Goal: Task Accomplishment & Management: Manage account settings

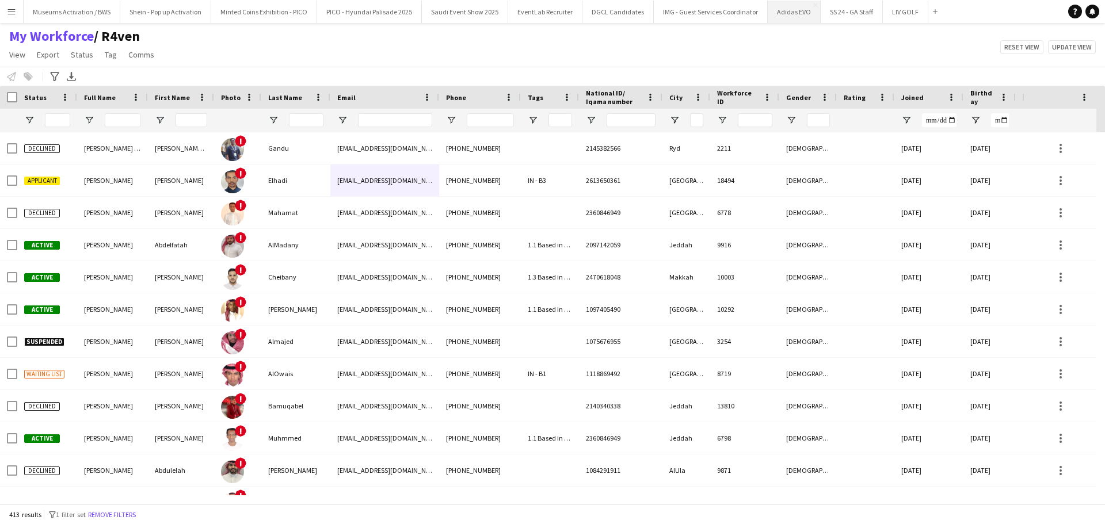
click at [767, 14] on button "Adidas EVO Close" at bounding box center [793, 12] width 53 height 22
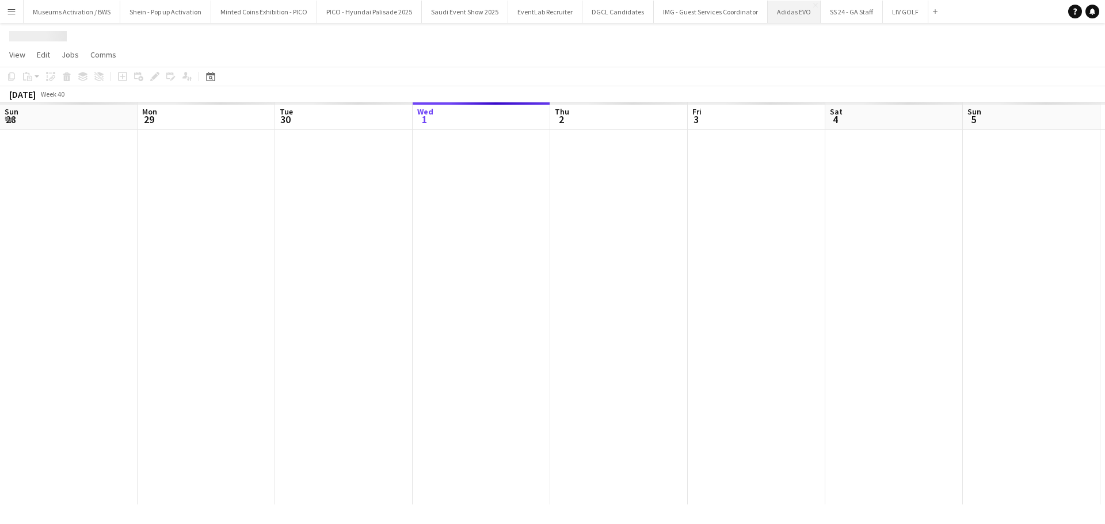
scroll to position [0, 275]
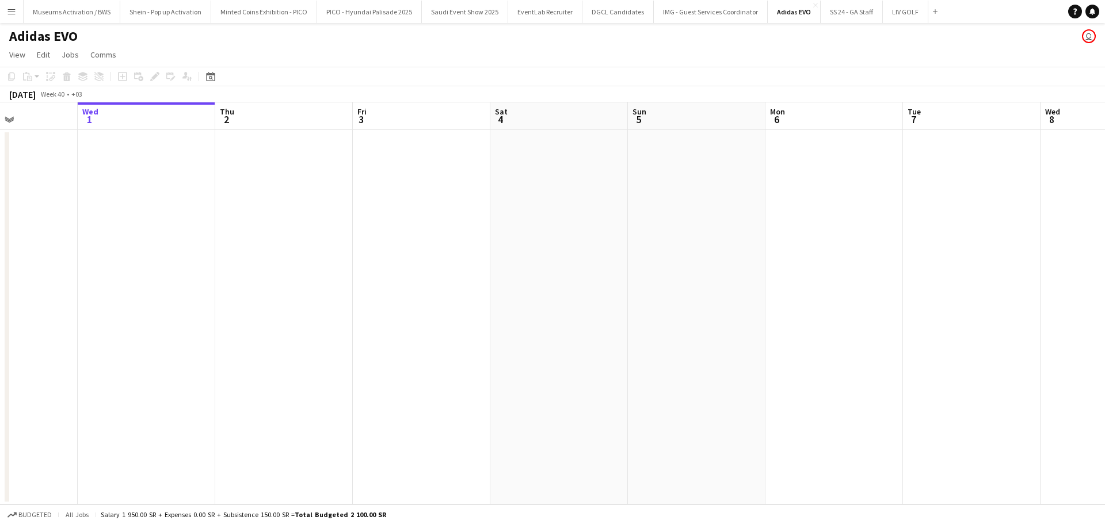
drag, startPoint x: 528, startPoint y: 184, endPoint x: 510, endPoint y: 184, distance: 18.4
click at [374, 188] on app-calendar-viewport "Sun 28 Mon 29 Tue 30 Wed 1 Thu 2 Fri 3 Sat 4 Sun 5 Mon 6 Tue 7 Wed 8 Thu 9 0/3 …" at bounding box center [552, 303] width 1105 height 402
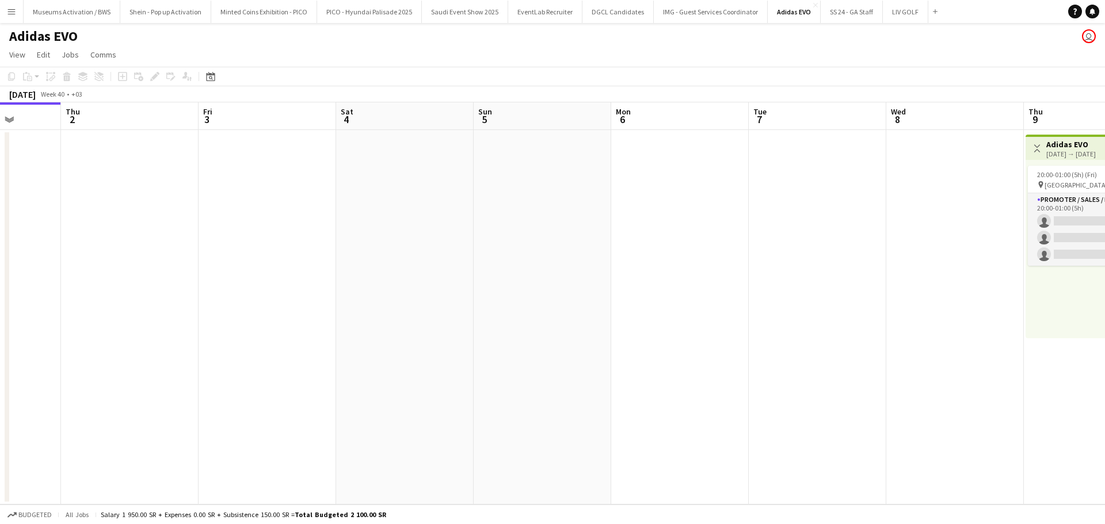
drag, startPoint x: 622, startPoint y: 174, endPoint x: 403, endPoint y: 212, distance: 221.8
click at [381, 194] on app-calendar-viewport "Mon 29 Tue 30 Wed 1 Thu 2 Fri 3 Sat 4 Sun 5 Mon 6 Tue 7 Wed 8 Thu 9 0/3 1 Job F…" at bounding box center [552, 303] width 1105 height 402
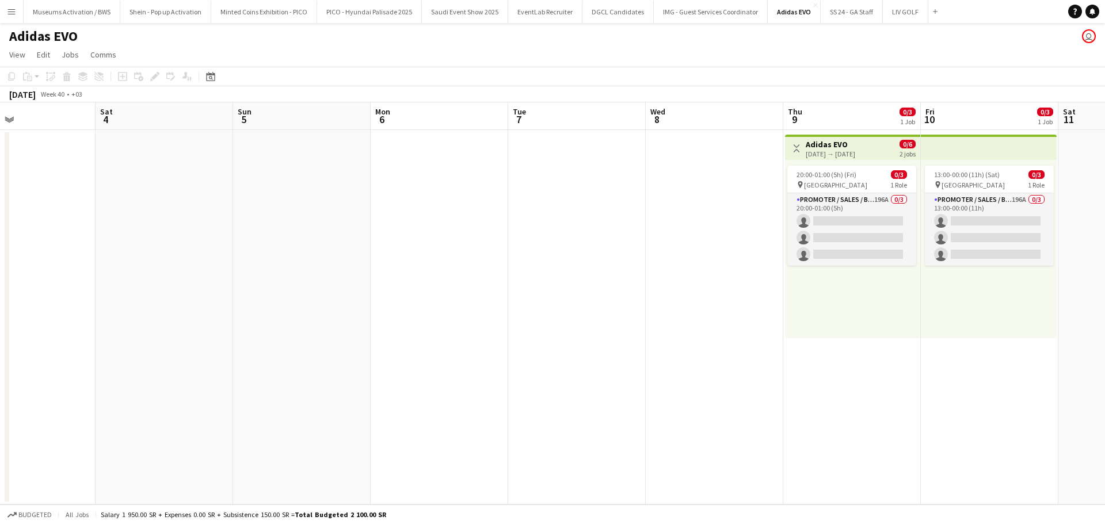
drag, startPoint x: 391, startPoint y: 214, endPoint x: 269, endPoint y: 247, distance: 126.4
click at [315, 235] on app-calendar-viewport "Wed 1 Thu 2 Fri 3 Sat 4 Sun 5 Mon 6 Tue 7 Wed 8 Thu 9 0/3 1 Job Fri 10 0/3 1 Jo…" at bounding box center [552, 303] width 1105 height 402
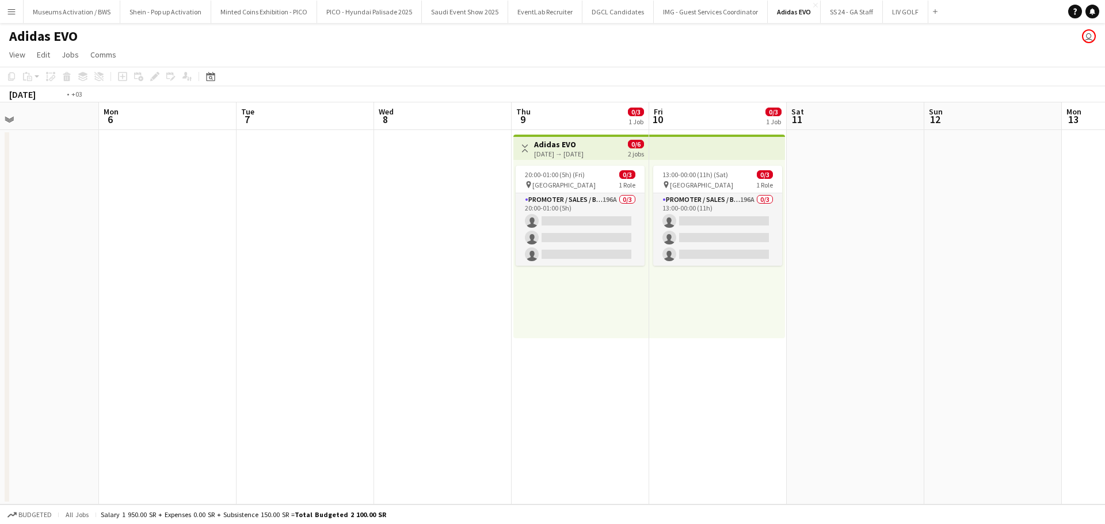
drag, startPoint x: 373, startPoint y: 242, endPoint x: 238, endPoint y: 271, distance: 138.9
click at [247, 269] on app-calendar-viewport "Fri 3 Sat 4 Sun 5 Mon 6 Tue 7 Wed 8 Thu 9 0/3 1 Job Fri 10 0/3 1 Job Sat 11 Sun…" at bounding box center [552, 303] width 1105 height 402
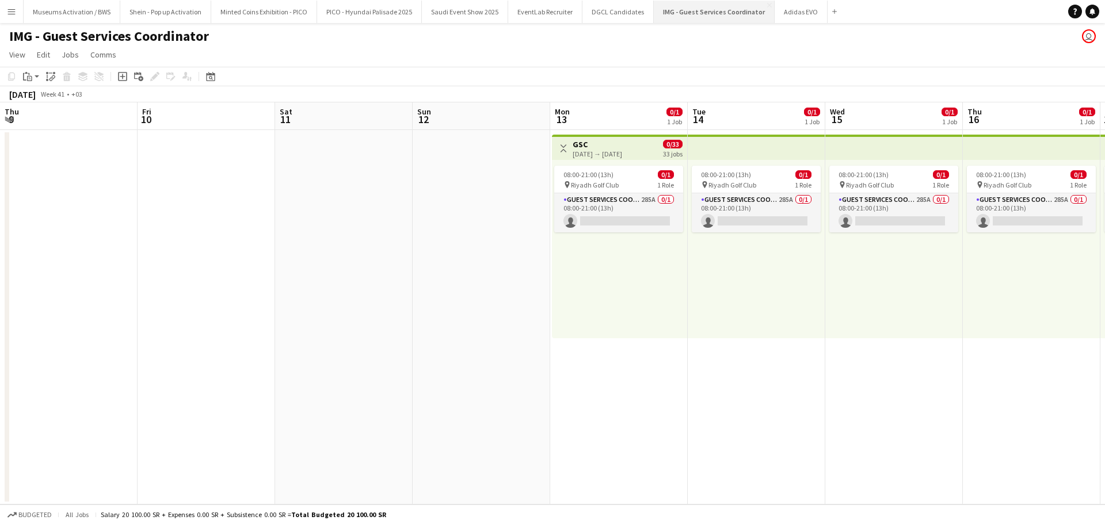
scroll to position [0, 308]
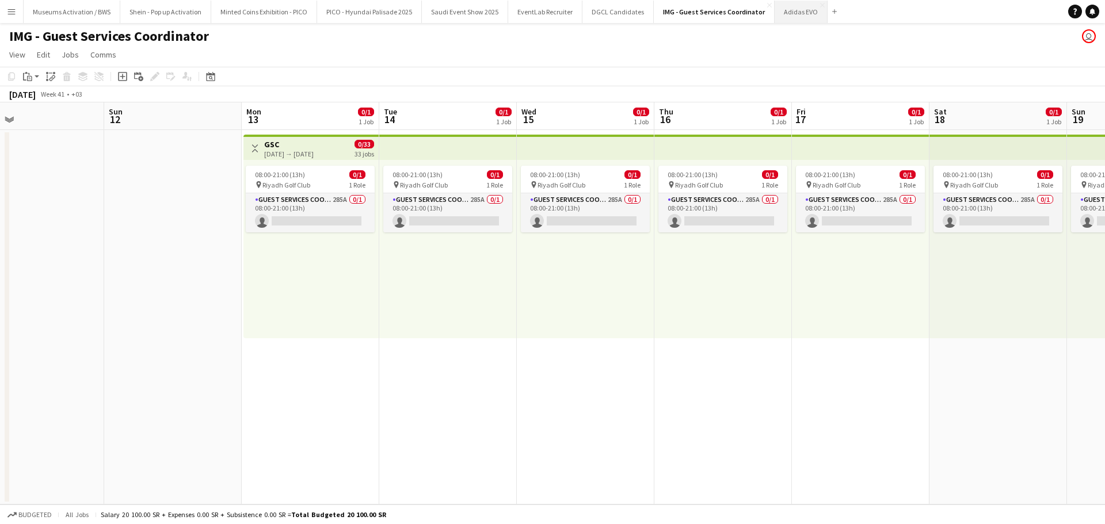
click at [782, 13] on button "Adidas EVO Close" at bounding box center [800, 12] width 53 height 22
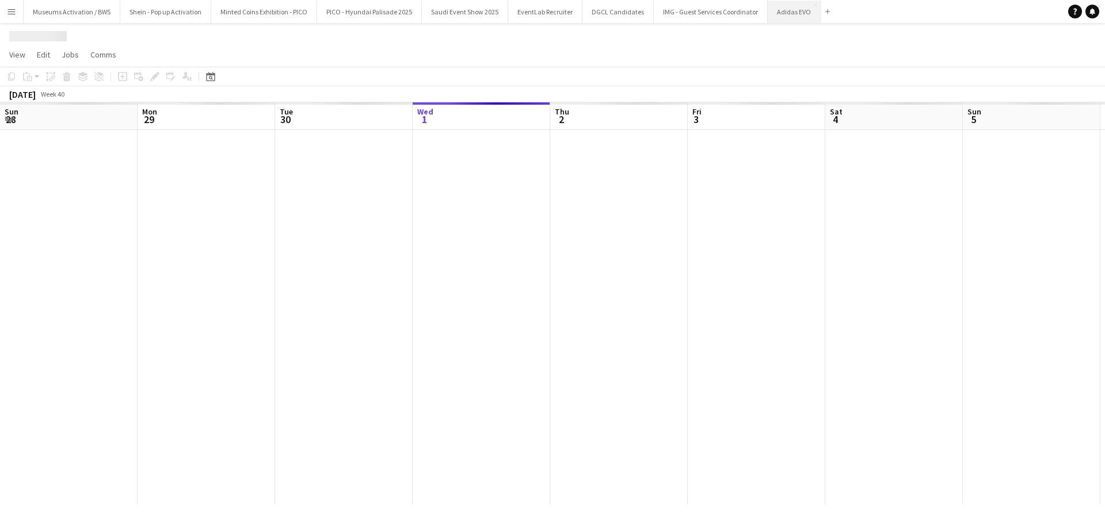
scroll to position [0, 275]
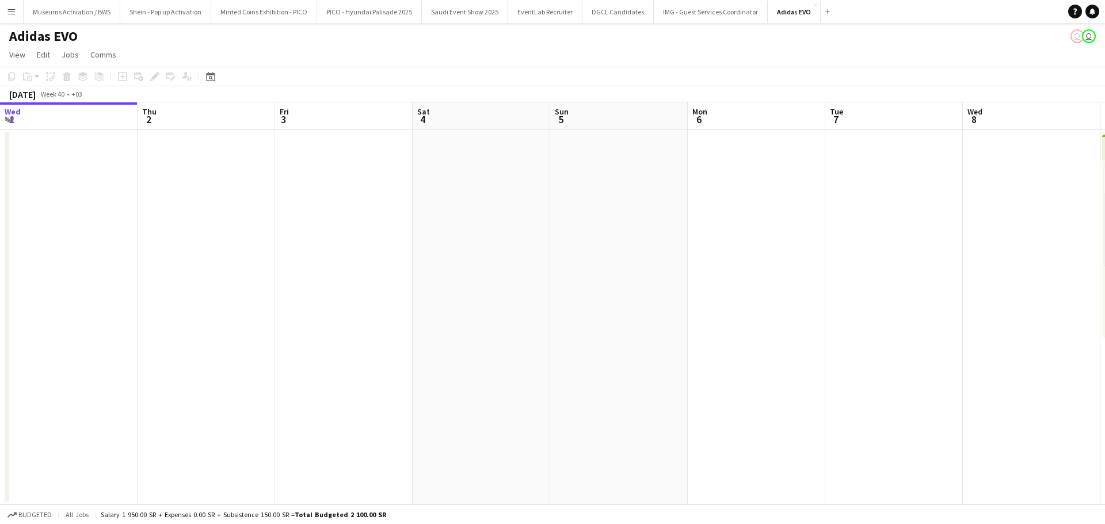
drag, startPoint x: 704, startPoint y: 312, endPoint x: 633, endPoint y: 335, distance: 74.6
click at [633, 335] on app-calendar-viewport "Mon 29 Tue 30 Wed 1 Thu 2 Fri 3 Sat 4 Sun 5 Mon 6 Tue 7 Wed 8 Thu 9 0/3 1 Job F…" at bounding box center [552, 303] width 1105 height 402
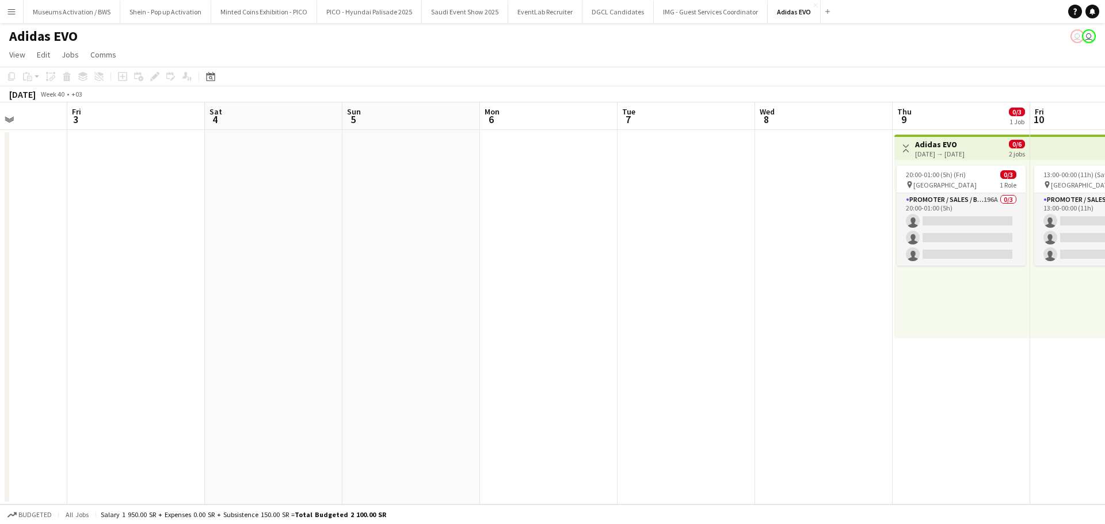
drag, startPoint x: 675, startPoint y: 304, endPoint x: 496, endPoint y: 352, distance: 185.7
click at [490, 360] on app-calendar-viewport "Tue 30 Wed 1 Thu 2 Fri 3 Sat 4 Sun 5 Mon 6 Tue 7 Wed 8 Thu 9 0/3 1 Job Fri 10 0…" at bounding box center [552, 303] width 1105 height 402
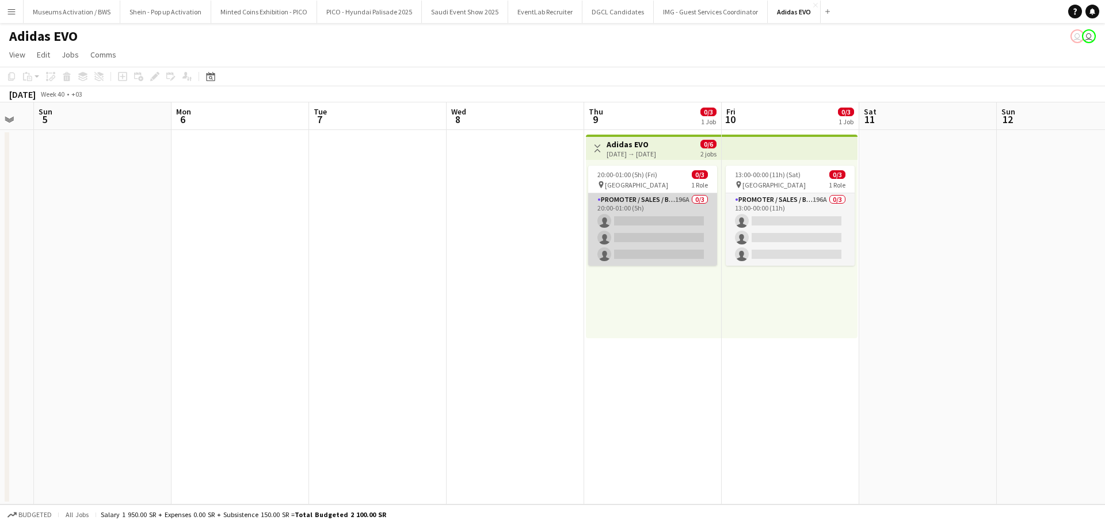
click at [608, 248] on app-card-role "Promoter / Sales / Brand Ambassador 196A 0/3 20:00-01:00 (5h) single-neutral-ac…" at bounding box center [652, 229] width 129 height 72
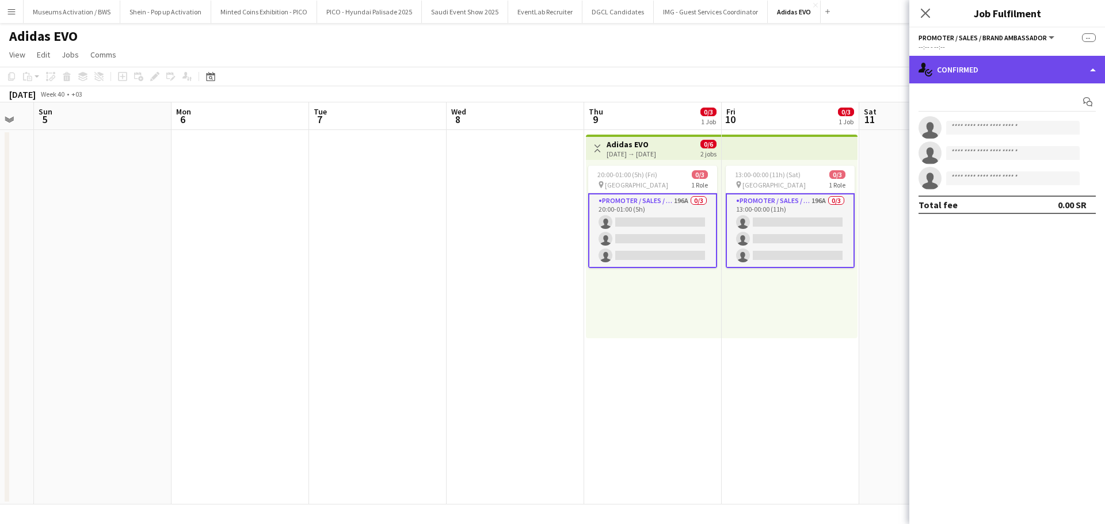
click at [942, 78] on div "single-neutral-actions-check-2 Confirmed" at bounding box center [1007, 70] width 196 height 28
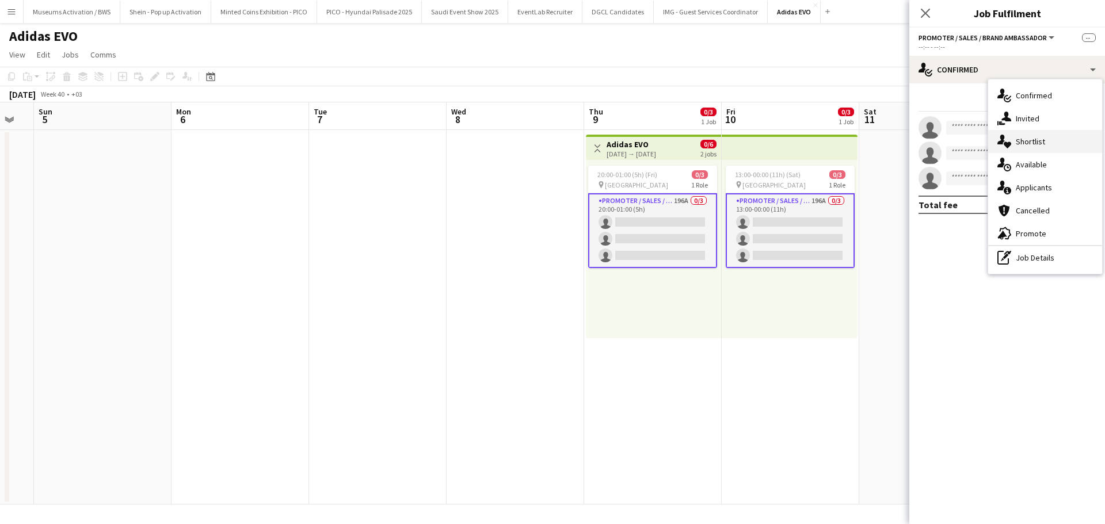
click at [1010, 140] on icon "single-neutral-actions-heart" at bounding box center [1004, 142] width 14 height 14
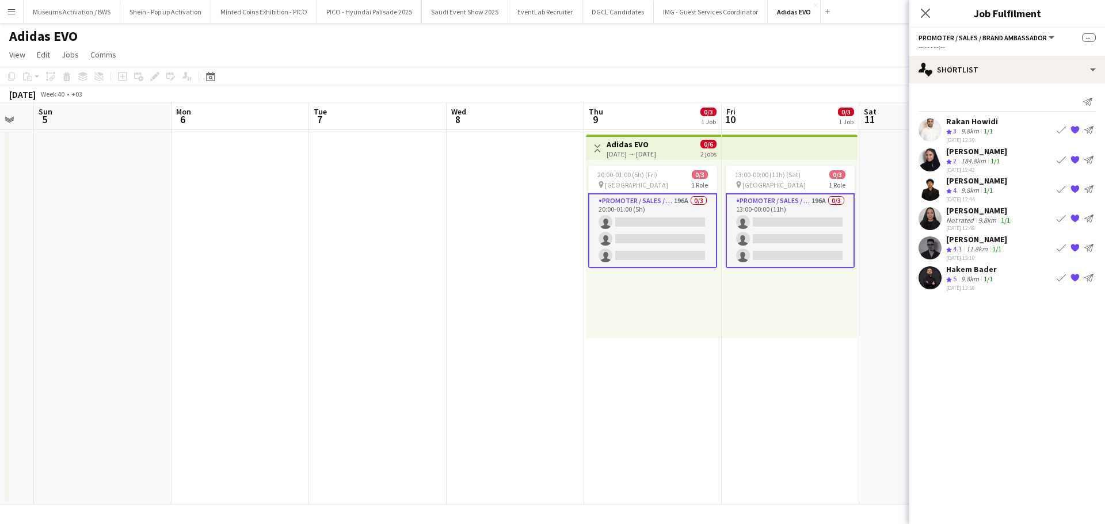
click at [1061, 129] on app-icon "Book crew" at bounding box center [1060, 129] width 9 height 9
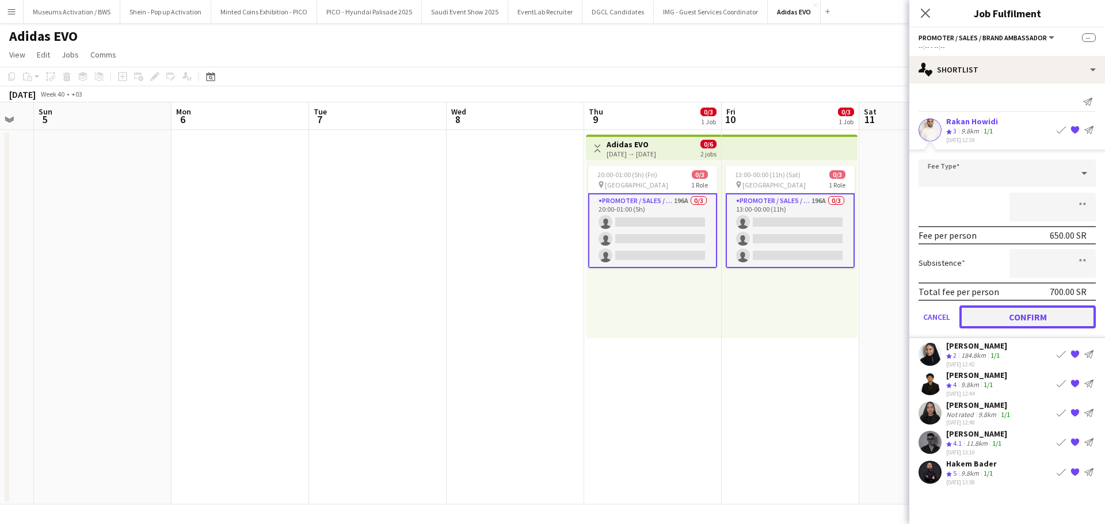
click at [1047, 305] on button "Confirm" at bounding box center [1027, 316] width 136 height 23
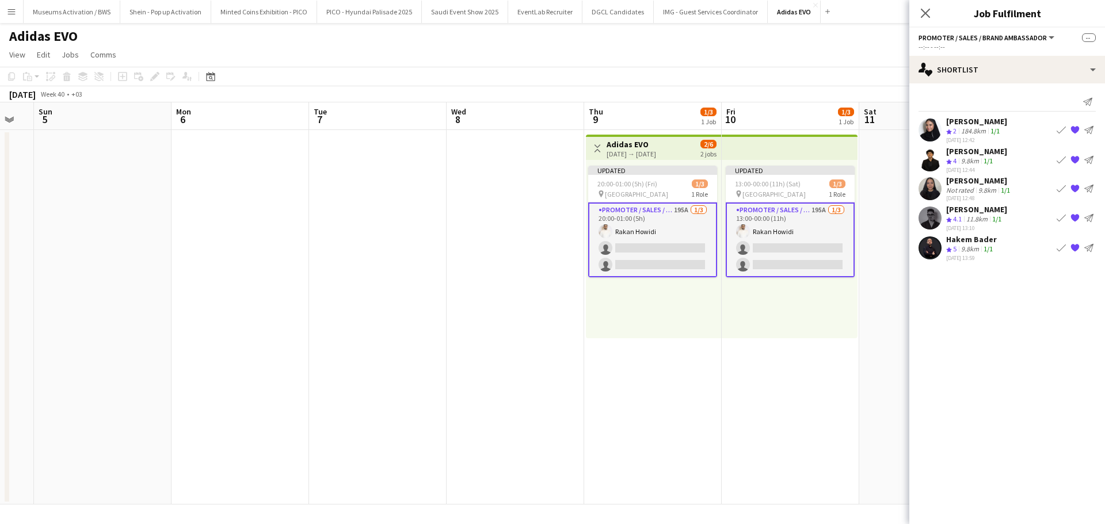
click at [1056, 217] on app-icon "Book crew" at bounding box center [1060, 217] width 9 height 9
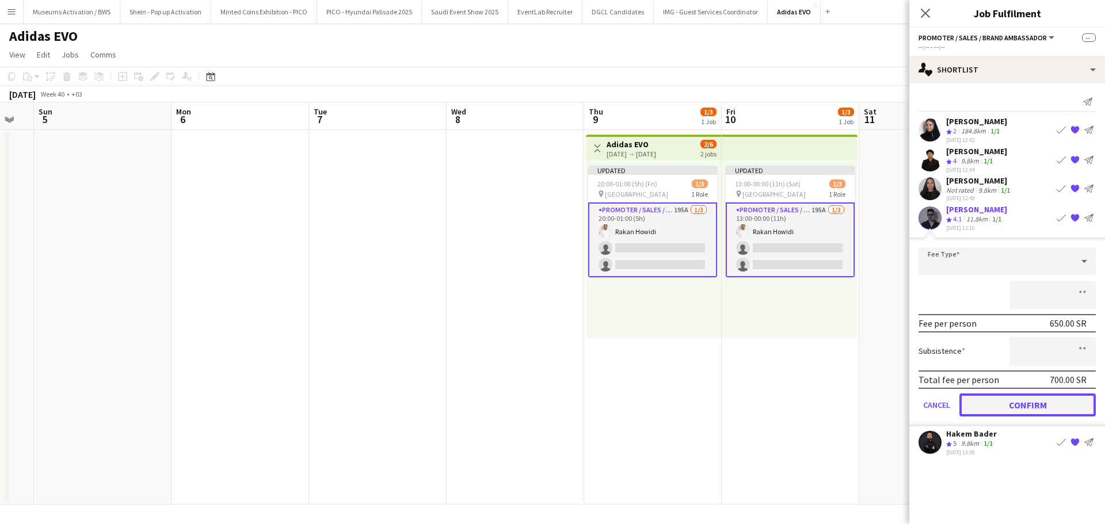
click at [1041, 396] on button "Confirm" at bounding box center [1027, 404] width 136 height 23
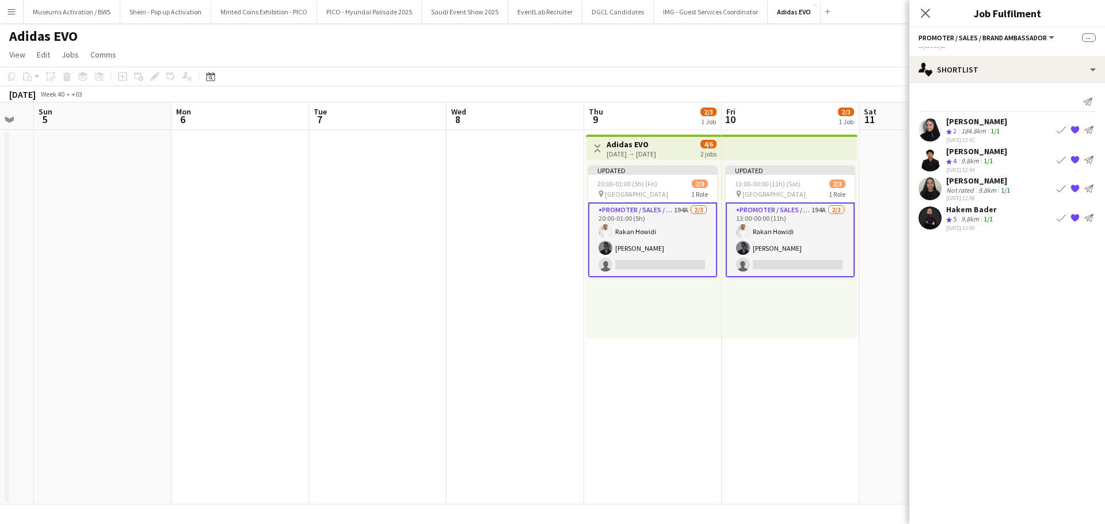
click at [1063, 132] on app-icon "Book crew" at bounding box center [1060, 129] width 9 height 9
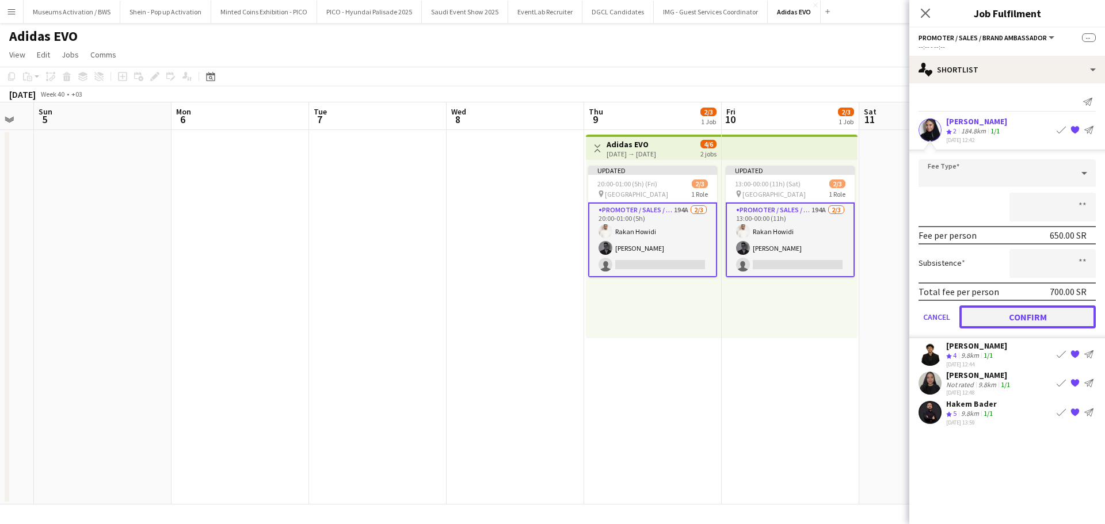
click at [1049, 322] on button "Confirm" at bounding box center [1027, 316] width 136 height 23
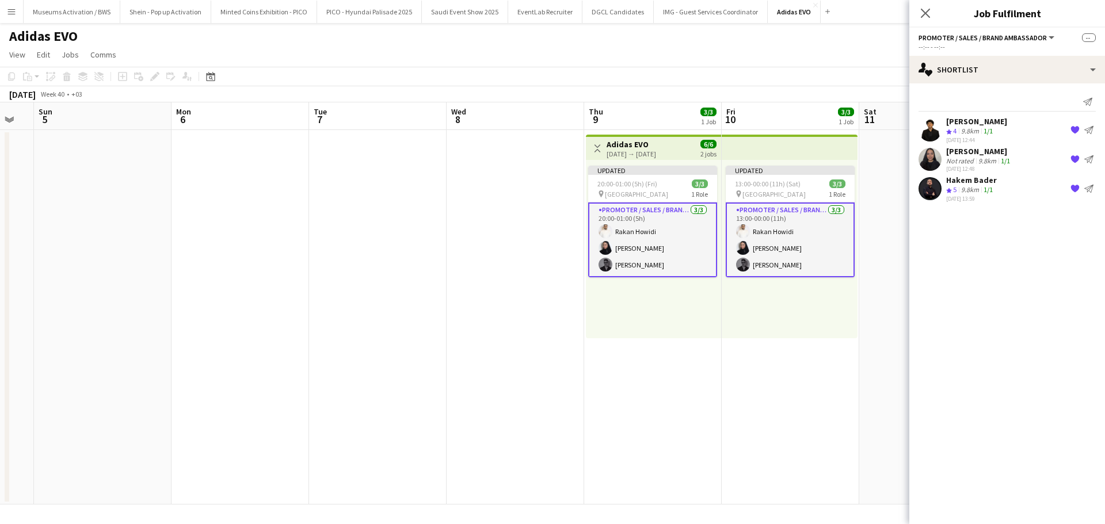
click at [818, 75] on app-toolbar "Copy Paste Paste Ctrl+V Paste with crew Ctrl+Shift+V Paste linked Job [GEOGRAPH…" at bounding box center [552, 77] width 1105 height 20
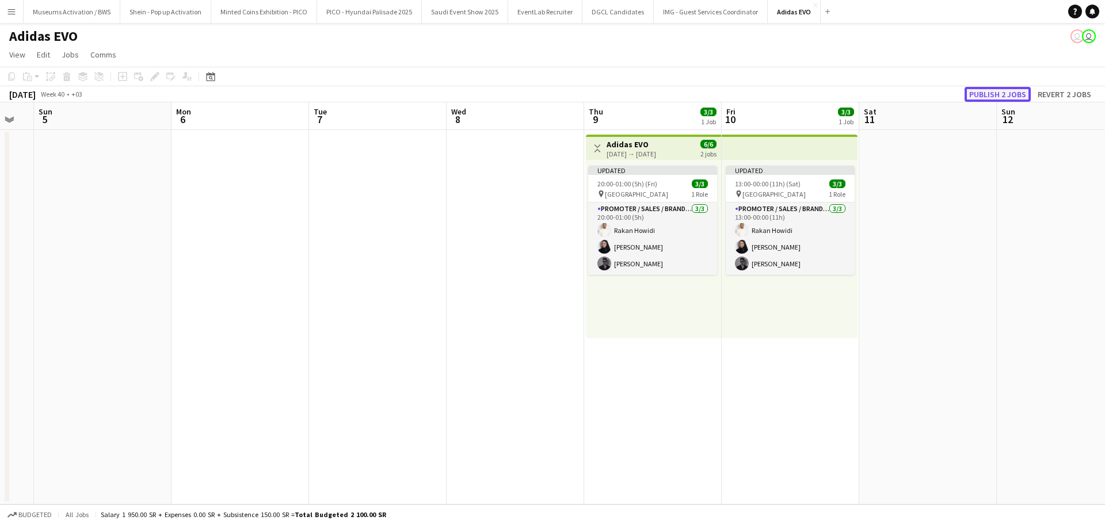
click at [989, 93] on button "Publish 2 jobs" at bounding box center [997, 94] width 66 height 15
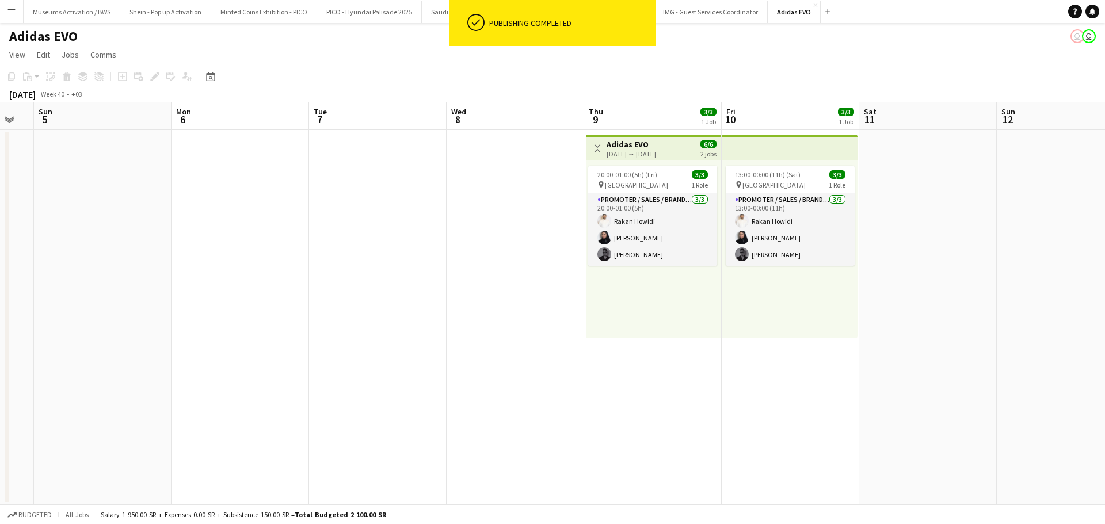
scroll to position [0, 341]
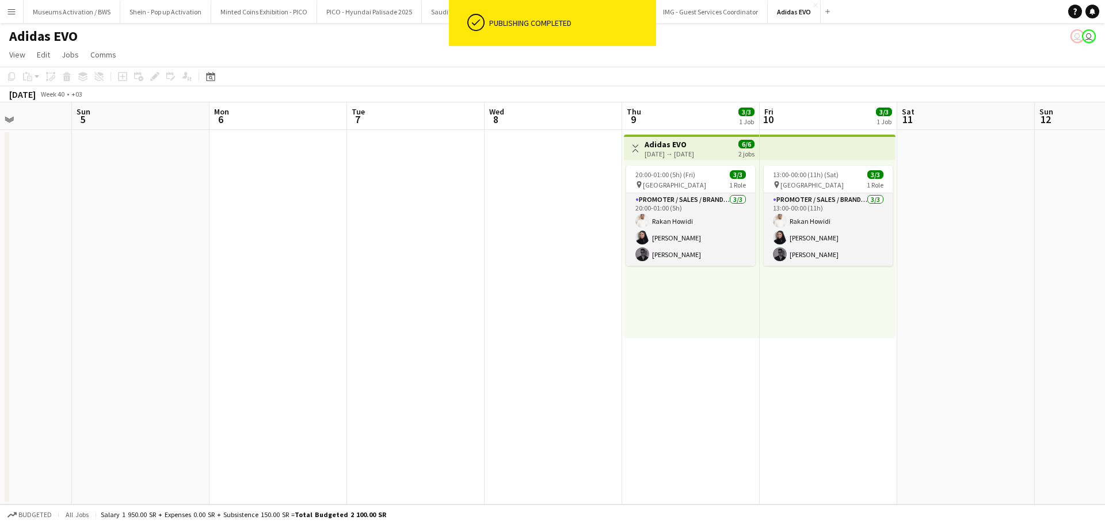
drag, startPoint x: 932, startPoint y: 224, endPoint x: 832, endPoint y: 236, distance: 100.3
click at [832, 236] on app-calendar-viewport "Thu 2 Fri 3 Sat 4 Sun 5 Mon 6 Tue 7 Wed 8 Thu 9 3/3 1 Job Fri 10 3/3 1 Job Sat …" at bounding box center [552, 303] width 1105 height 402
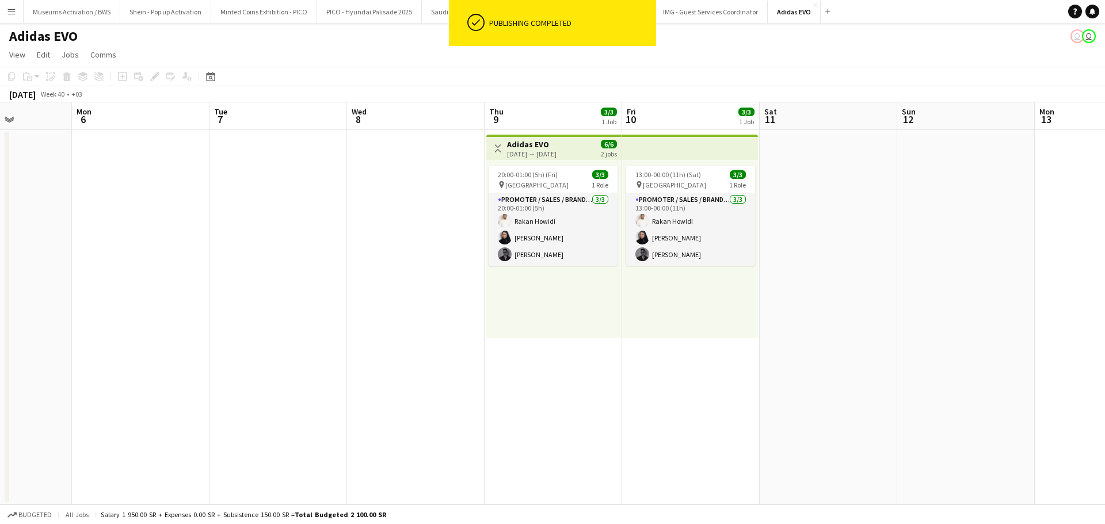
click at [571, 297] on div "20:00-01:00 (5h) (Fri) 3/3 pin [GEOGRAPHIC_DATA] 1 Role Promoter / Sales / Bran…" at bounding box center [553, 249] width 135 height 178
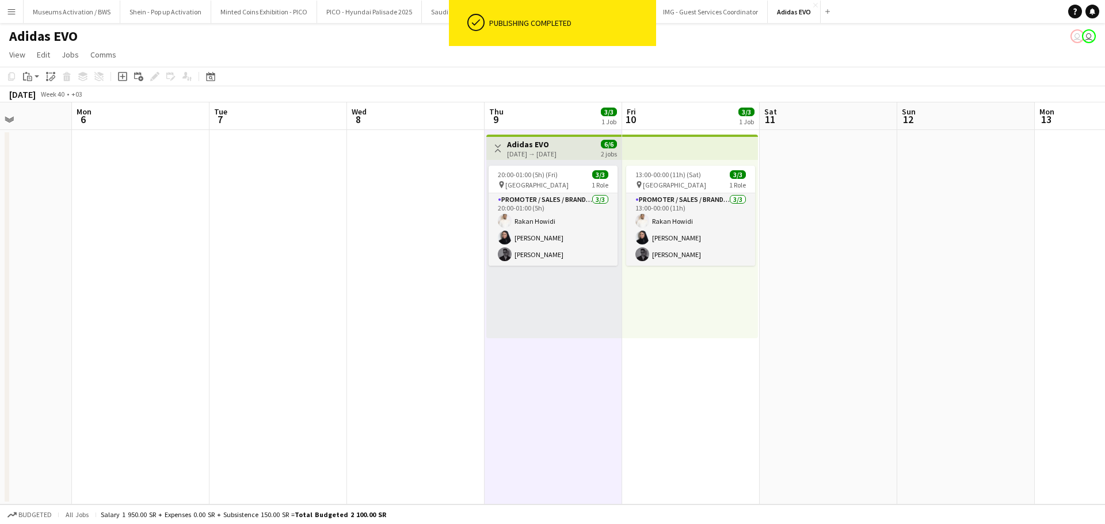
click at [642, 292] on div "13:00-00:00 (11h) (Sat) 3/3 pin [GEOGRAPHIC_DATA] 1 Role Promoter / Sales / Bra…" at bounding box center [690, 249] width 136 height 178
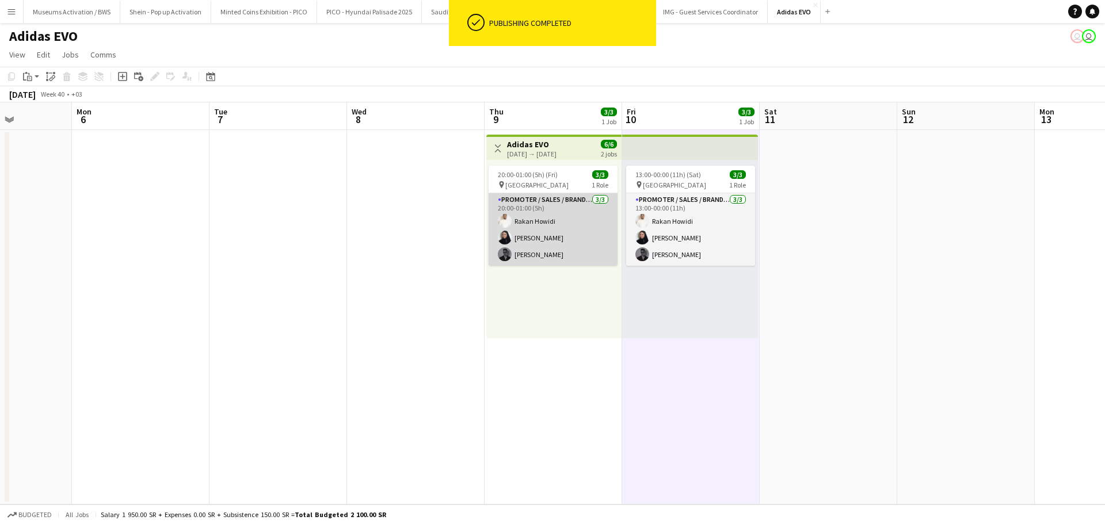
click at [577, 241] on app-card-role "Promoter / Sales / Brand Ambassador [DATE] 20:00-01:00 (5h) [PERSON_NAME] [PERS…" at bounding box center [552, 229] width 129 height 72
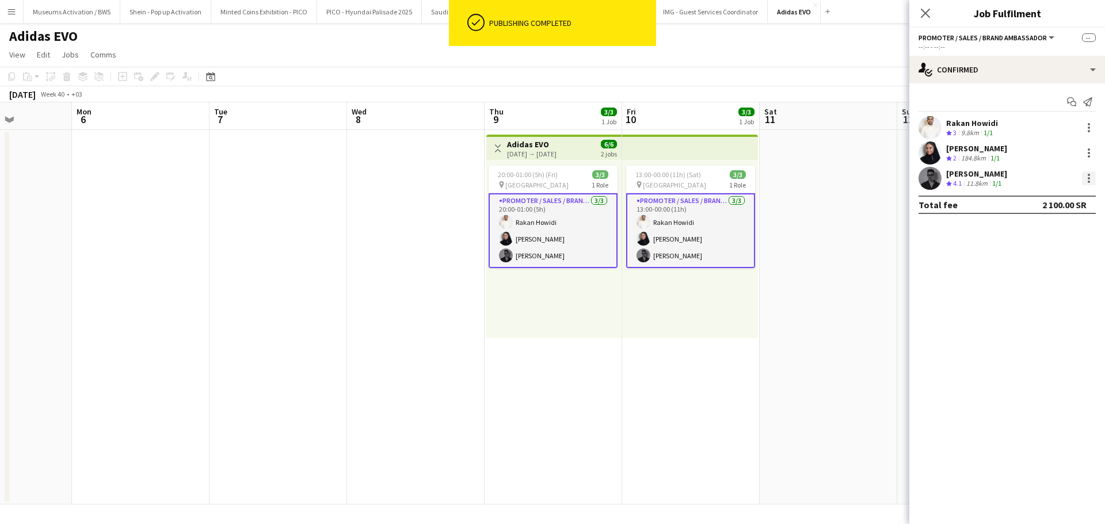
click at [1090, 181] on div at bounding box center [1089, 178] width 14 height 14
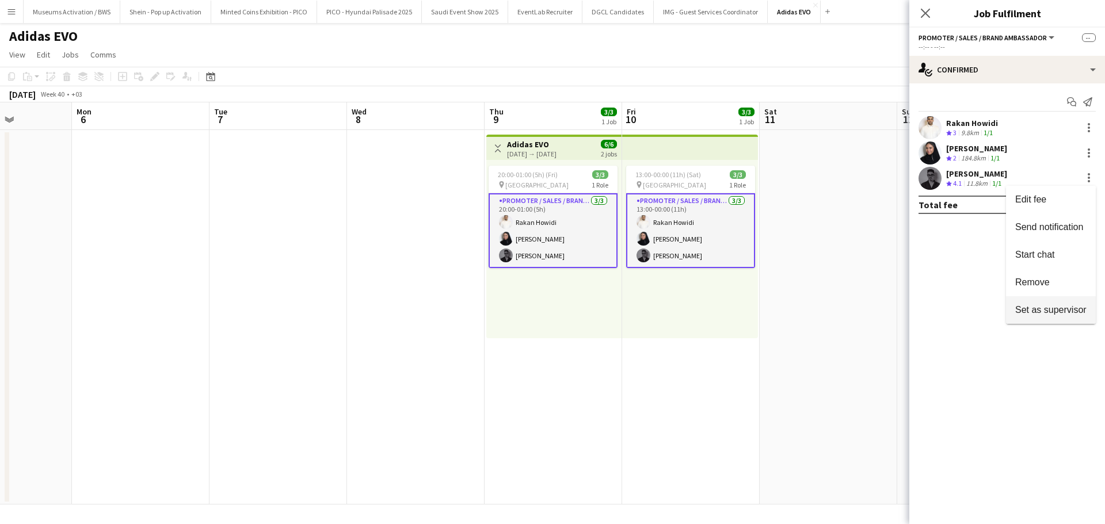
click at [1032, 316] on button "Set as supervisor" at bounding box center [1051, 310] width 90 height 28
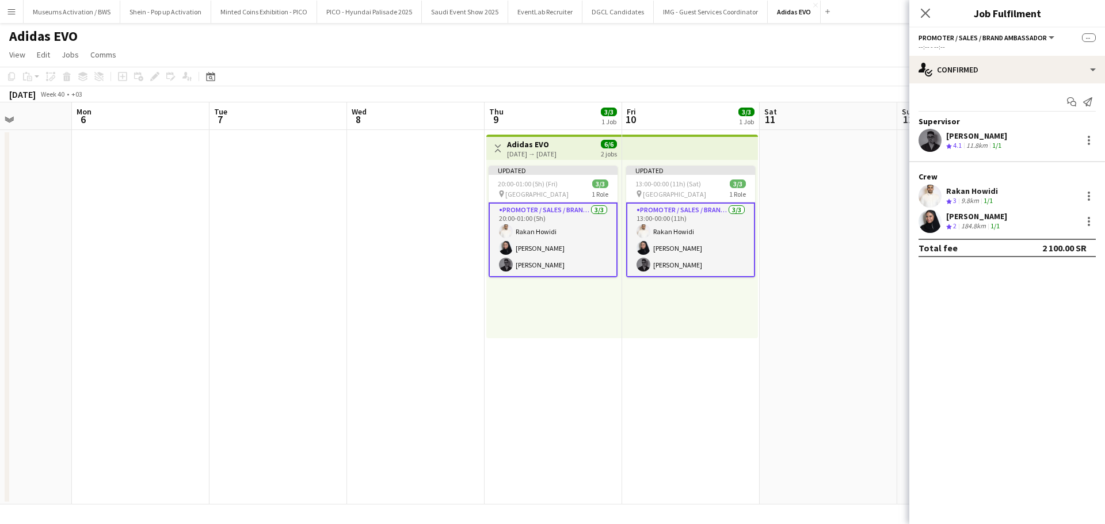
click at [868, 235] on app-date-cell at bounding box center [827, 317] width 137 height 375
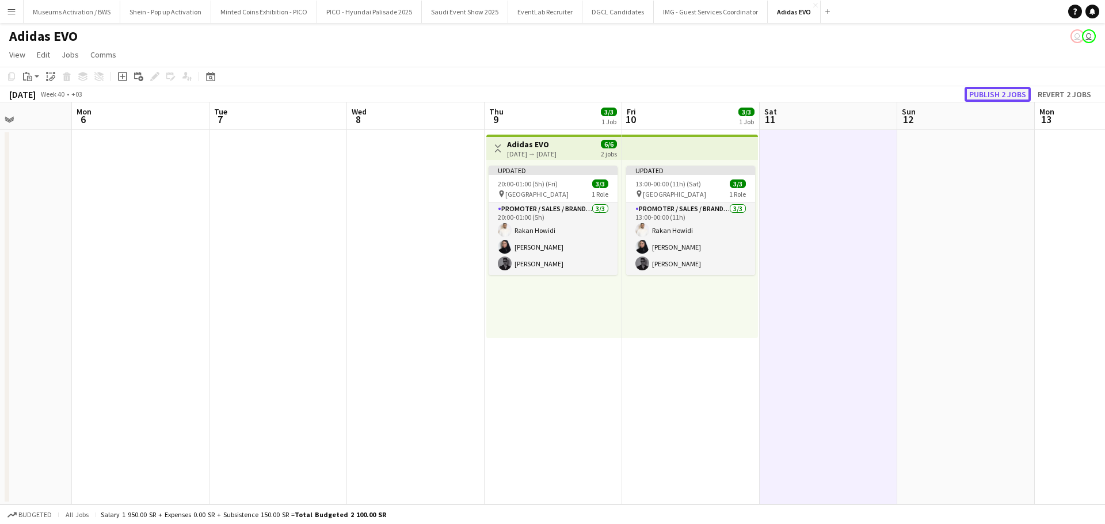
click at [978, 88] on button "Publish 2 jobs" at bounding box center [997, 94] width 66 height 15
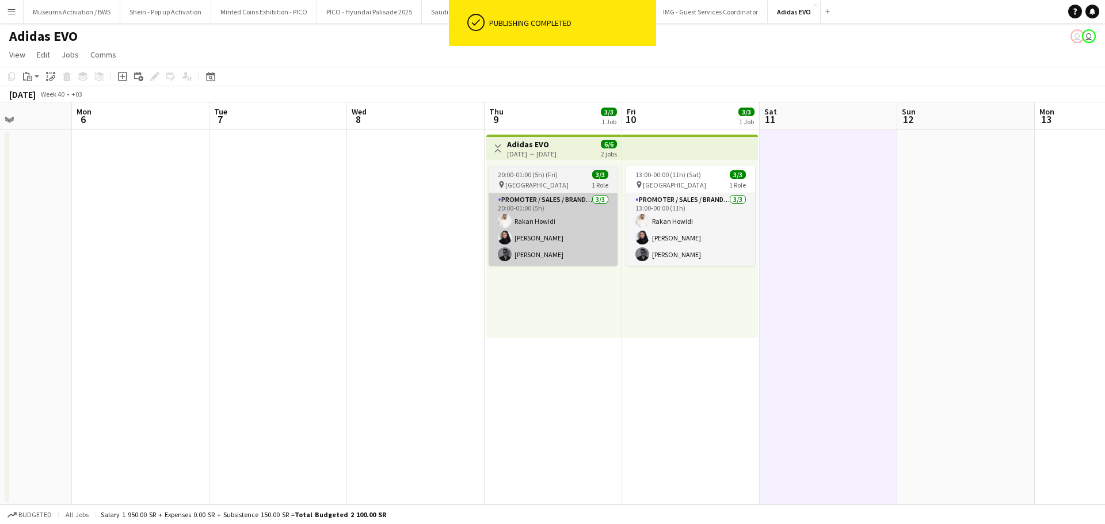
click at [560, 240] on app-card-role "Promoter / Sales / Brand Ambassador [DATE] 20:00-01:00 (5h) [PERSON_NAME] [PERS…" at bounding box center [552, 229] width 129 height 72
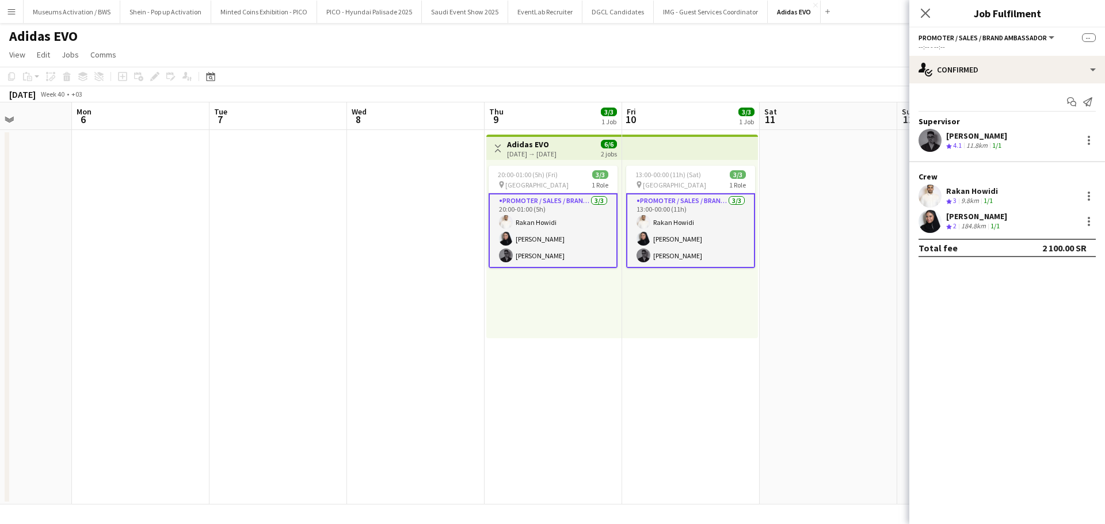
click at [780, 74] on app-toolbar "Copy Paste Paste Ctrl+V Paste with crew Ctrl+Shift+V Paste linked Job [GEOGRAPH…" at bounding box center [552, 77] width 1105 height 20
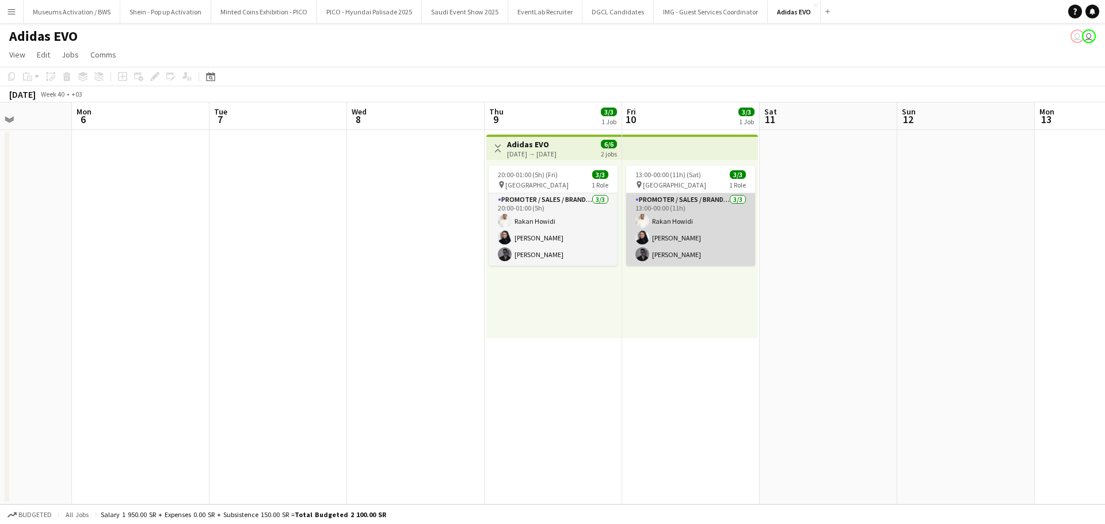
click at [692, 207] on app-card-role "Promoter / Sales / Brand Ambassador [DATE] 13:00-00:00 (11h) [PERSON_NAME] [PER…" at bounding box center [690, 229] width 129 height 72
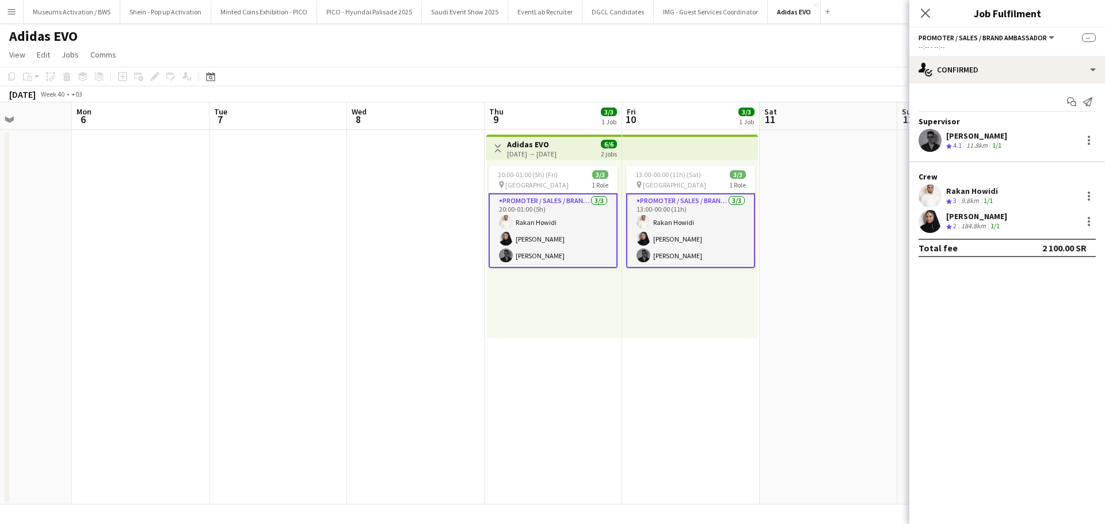
click at [961, 138] on div "[PERSON_NAME]" at bounding box center [976, 136] width 61 height 10
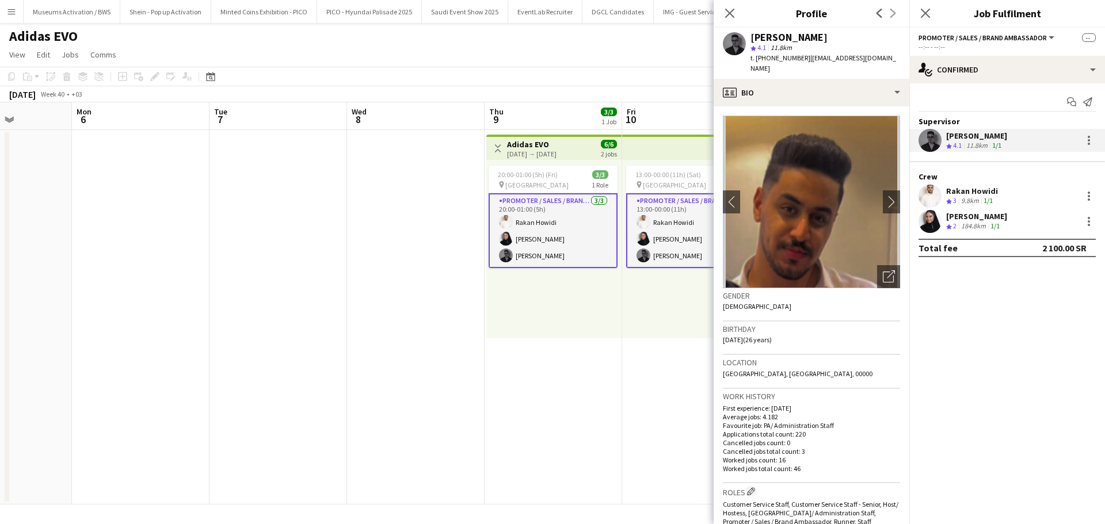
click at [863, 35] on div "[PERSON_NAME]" at bounding box center [825, 37] width 150 height 10
drag, startPoint x: 863, startPoint y: 35, endPoint x: 865, endPoint y: 58, distance: 23.1
click at [865, 58] on div "[PERSON_NAME] star 4.1 11.8km t. [PHONE_NUMBER] | [EMAIL_ADDRESS][DOMAIN_NAME]" at bounding box center [825, 53] width 150 height 42
copy app-crew-profile "[PERSON_NAME] star 4.1 11.8km t. [PHONE_NUMBER] | [EMAIL_ADDRESS][DOMAIN_NAME] …"
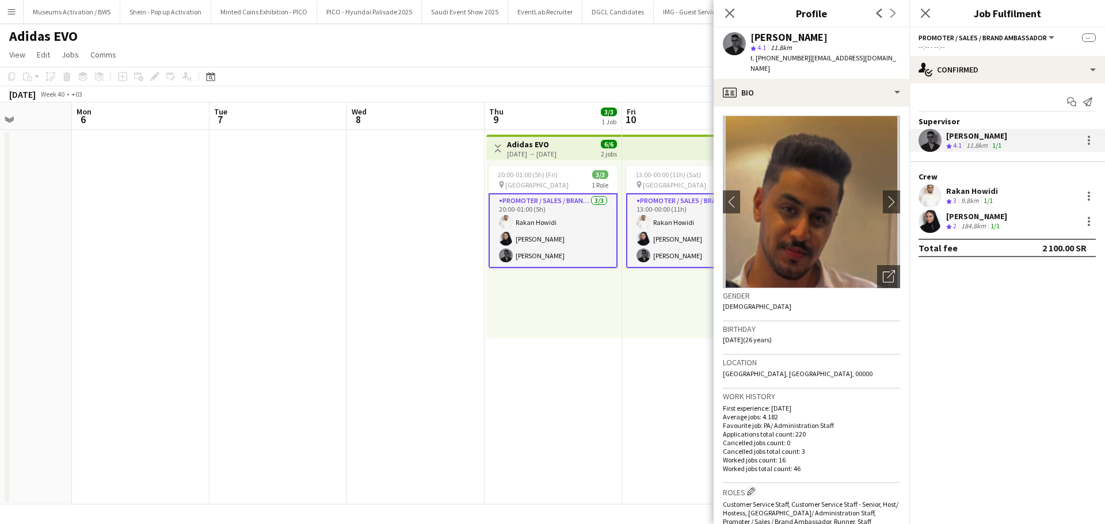
click at [934, 192] on app-user-avatar at bounding box center [929, 196] width 23 height 23
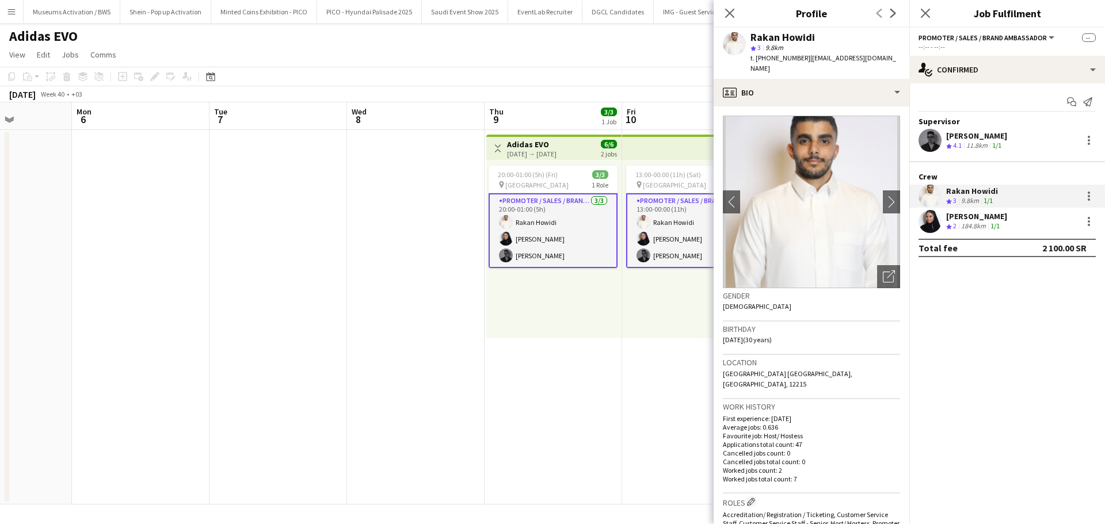
click at [776, 38] on div "Rakan Howidi" at bounding box center [782, 37] width 64 height 10
drag, startPoint x: 776, startPoint y: 38, endPoint x: 779, endPoint y: 54, distance: 15.9
click at [779, 54] on div "[PERSON_NAME] star 3 9.8km t. [PHONE_NUMBER] | [EMAIL_ADDRESS][DOMAIN_NAME]" at bounding box center [825, 53] width 150 height 42
copy app-crew-profile "[PERSON_NAME] star 3 9.8km t. [PHONE_NUMBER] | [EMAIL_ADDRESS][DOMAIN_NAME] pro…"
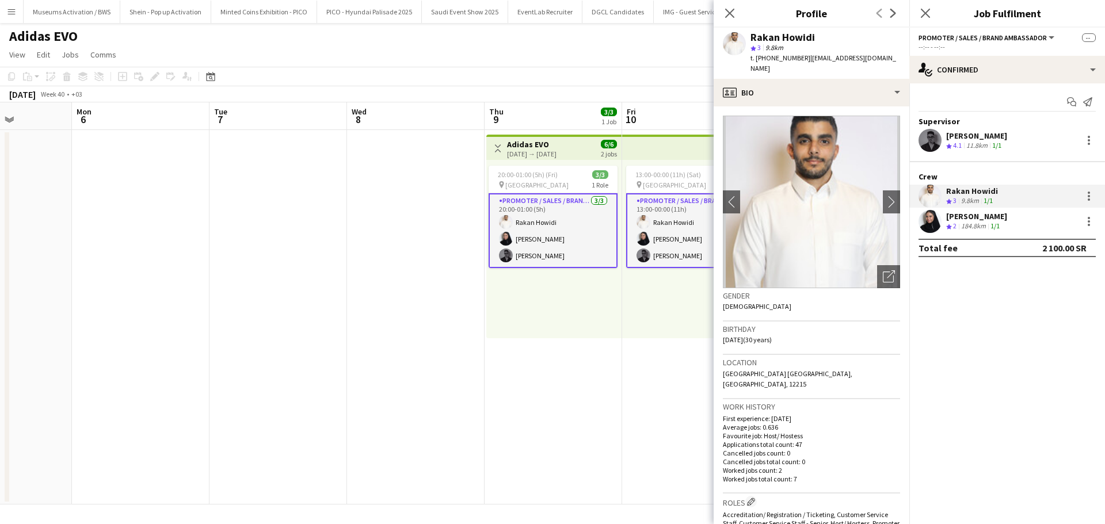
click at [953, 210] on div "[PERSON_NAME] Crew rating 2 184.8km 1/1" at bounding box center [1007, 221] width 196 height 23
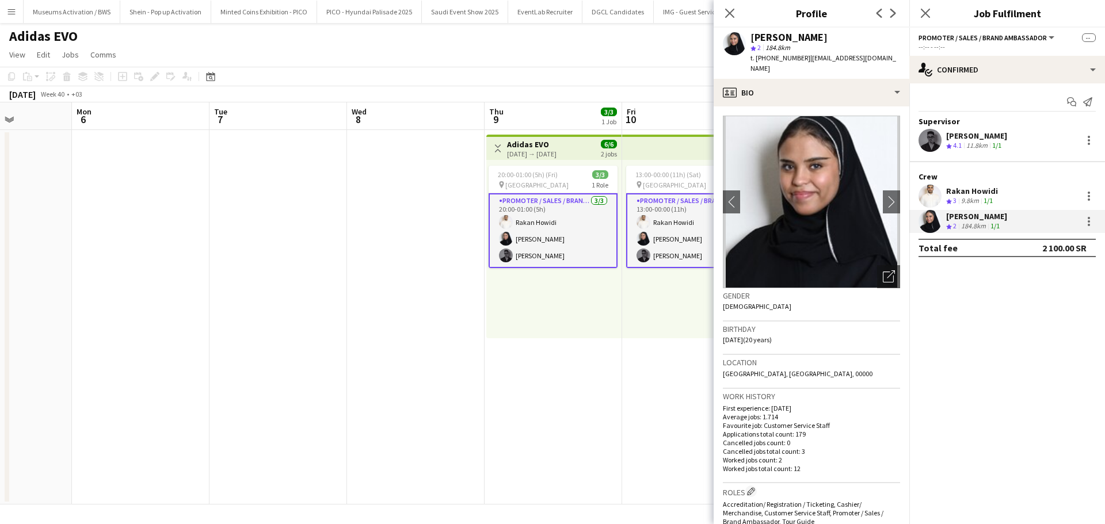
click at [861, 35] on div "[PERSON_NAME]" at bounding box center [825, 37] width 150 height 10
drag, startPoint x: 861, startPoint y: 35, endPoint x: 862, endPoint y: 59, distance: 24.2
click at [862, 59] on div "[PERSON_NAME] star 2 184.8km t. [PHONE_NUMBER] | [EMAIL_ADDRESS][DOMAIN_NAME]" at bounding box center [825, 53] width 150 height 42
copy app-crew-profile "[PERSON_NAME] star 2 184.8km t. [PHONE_NUMBER] | [EMAIL_ADDRESS][DOMAIN_NAME] p…"
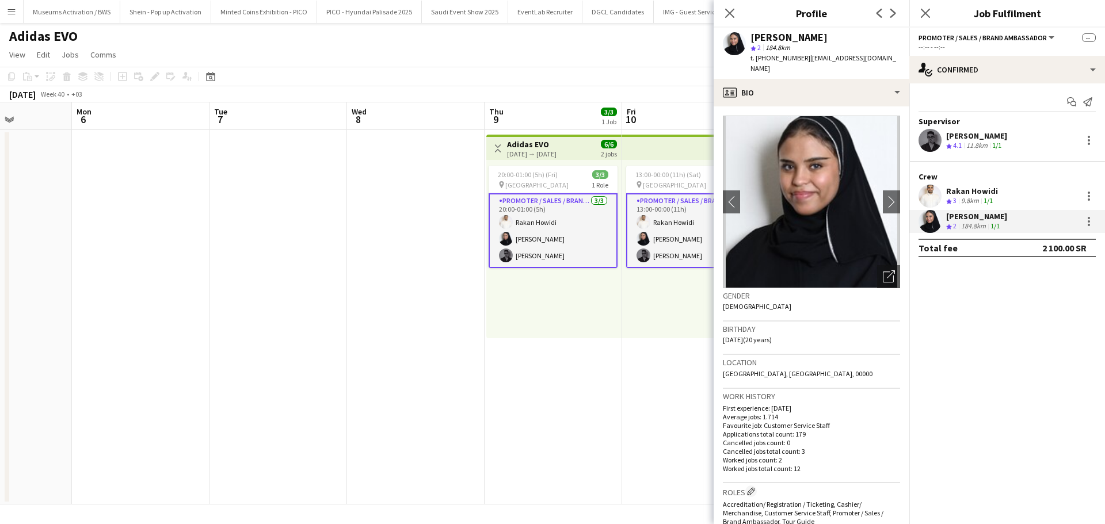
click at [854, 358] on div "Location [GEOGRAPHIC_DATA], [GEOGRAPHIC_DATA], 00000" at bounding box center [811, 371] width 177 height 33
click at [411, 330] on app-date-cell at bounding box center [415, 317] width 137 height 375
